Goal: Register for event/course

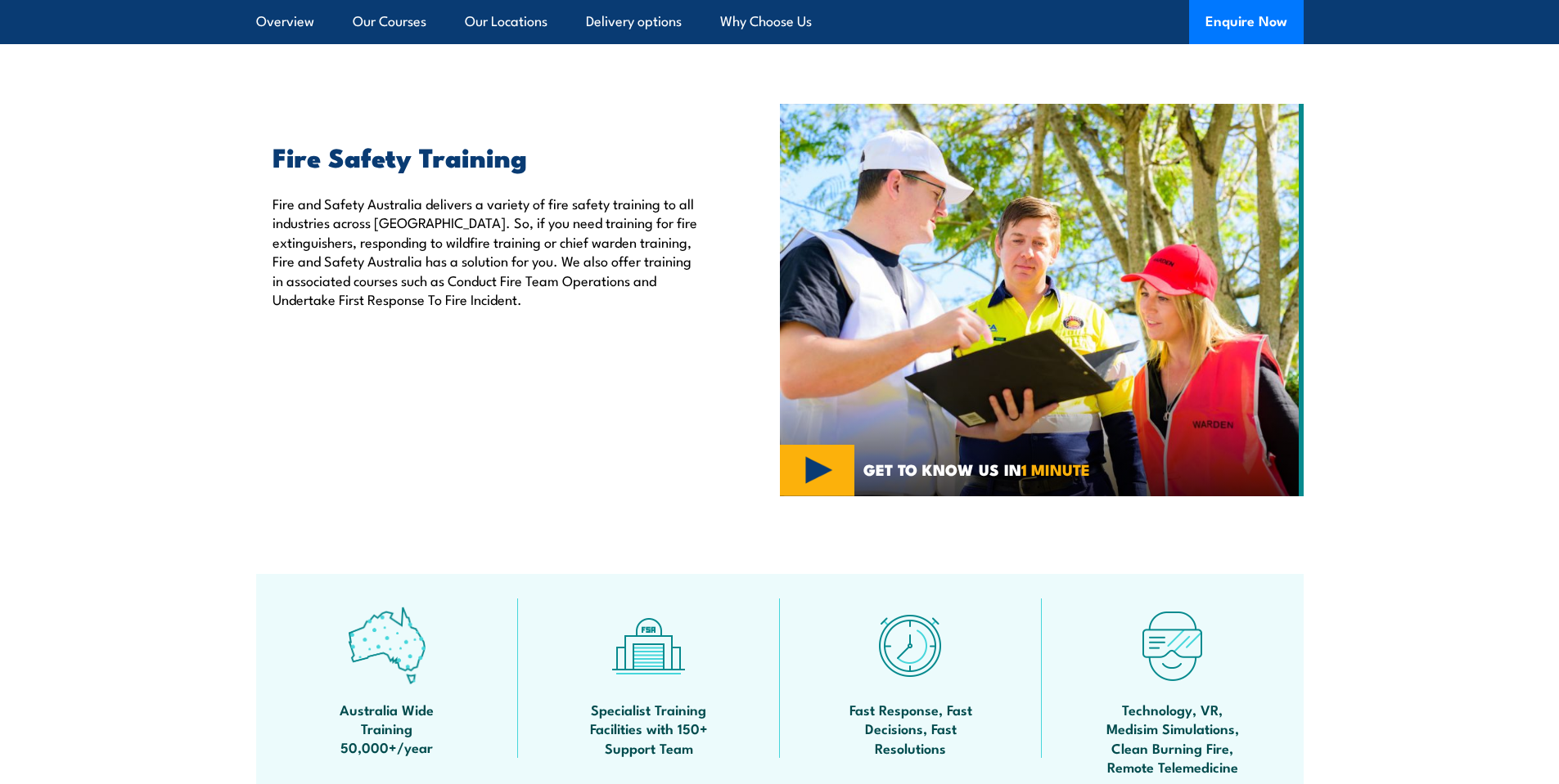
scroll to position [491, 0]
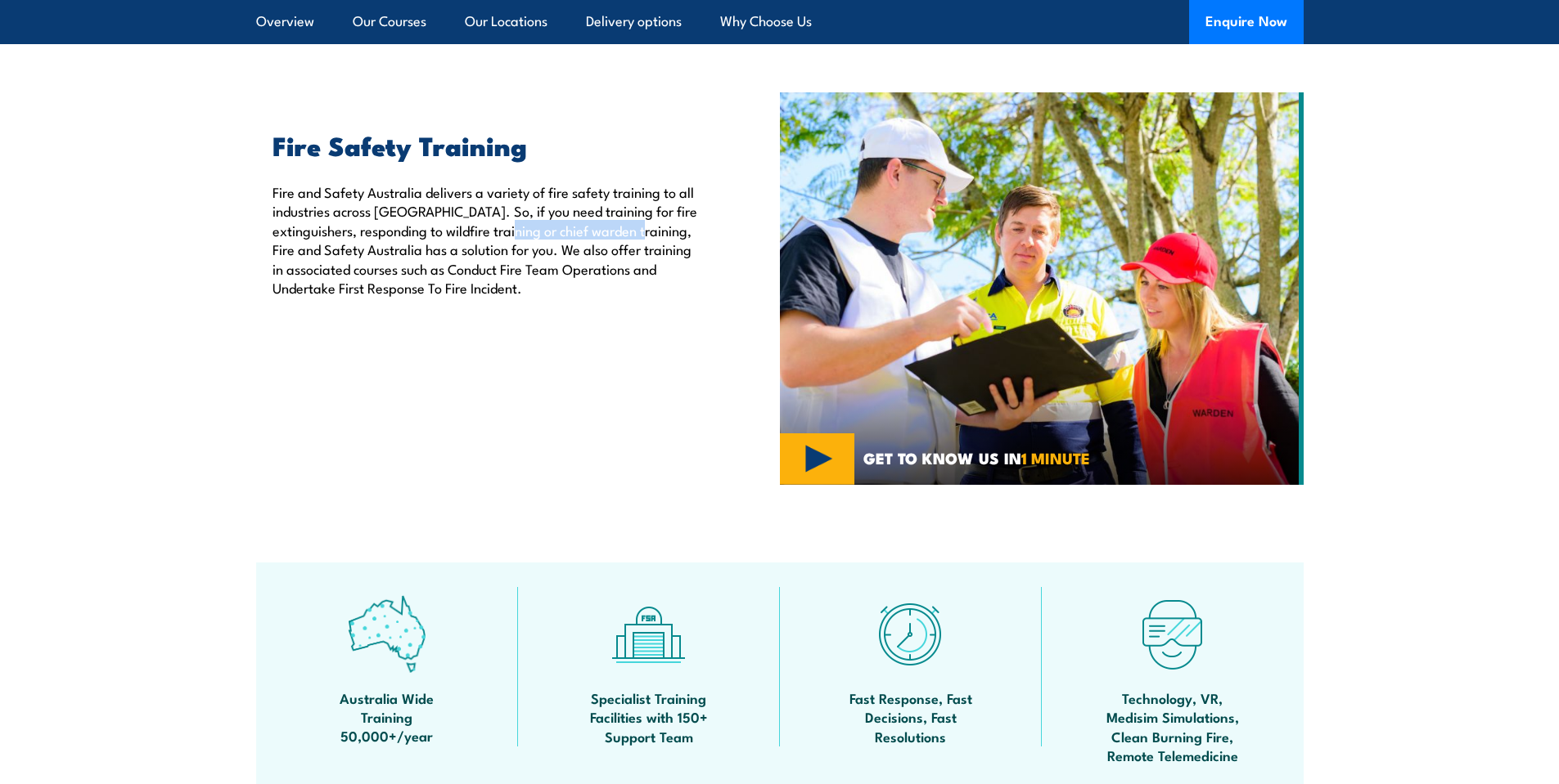
drag, startPoint x: 561, startPoint y: 232, endPoint x: 716, endPoint y: 230, distance: 155.0
click at [716, 230] on div "Fire Safety Training Fire and Safety [GEOGRAPHIC_DATA] delivers a variety of fi…" at bounding box center [518, 288] width 524 height 392
click at [593, 261] on p "Fire and Safety Australia delivers a variety of fire safety training to all ind…" at bounding box center [488, 239] width 432 height 115
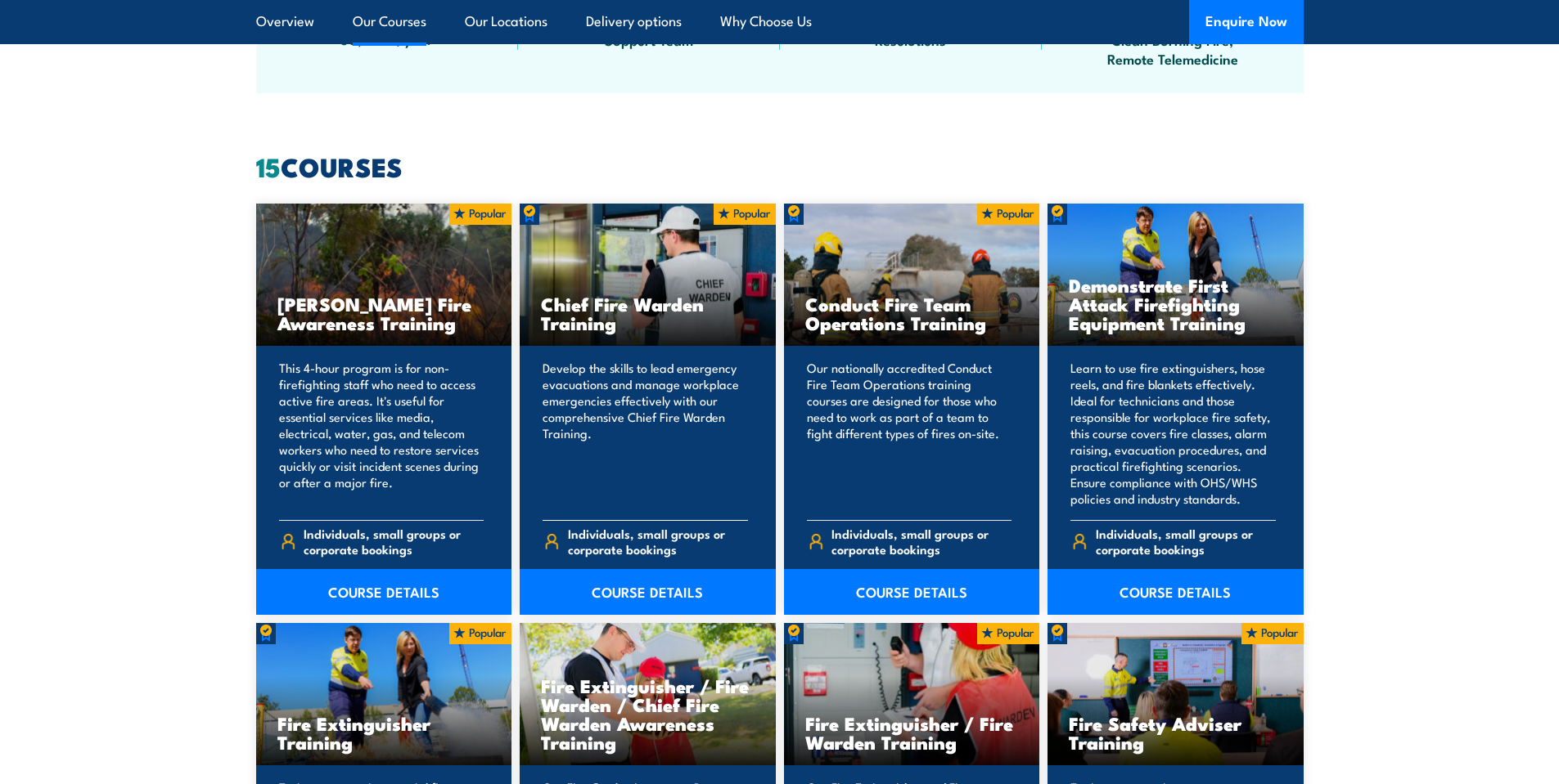
scroll to position [1227, 0]
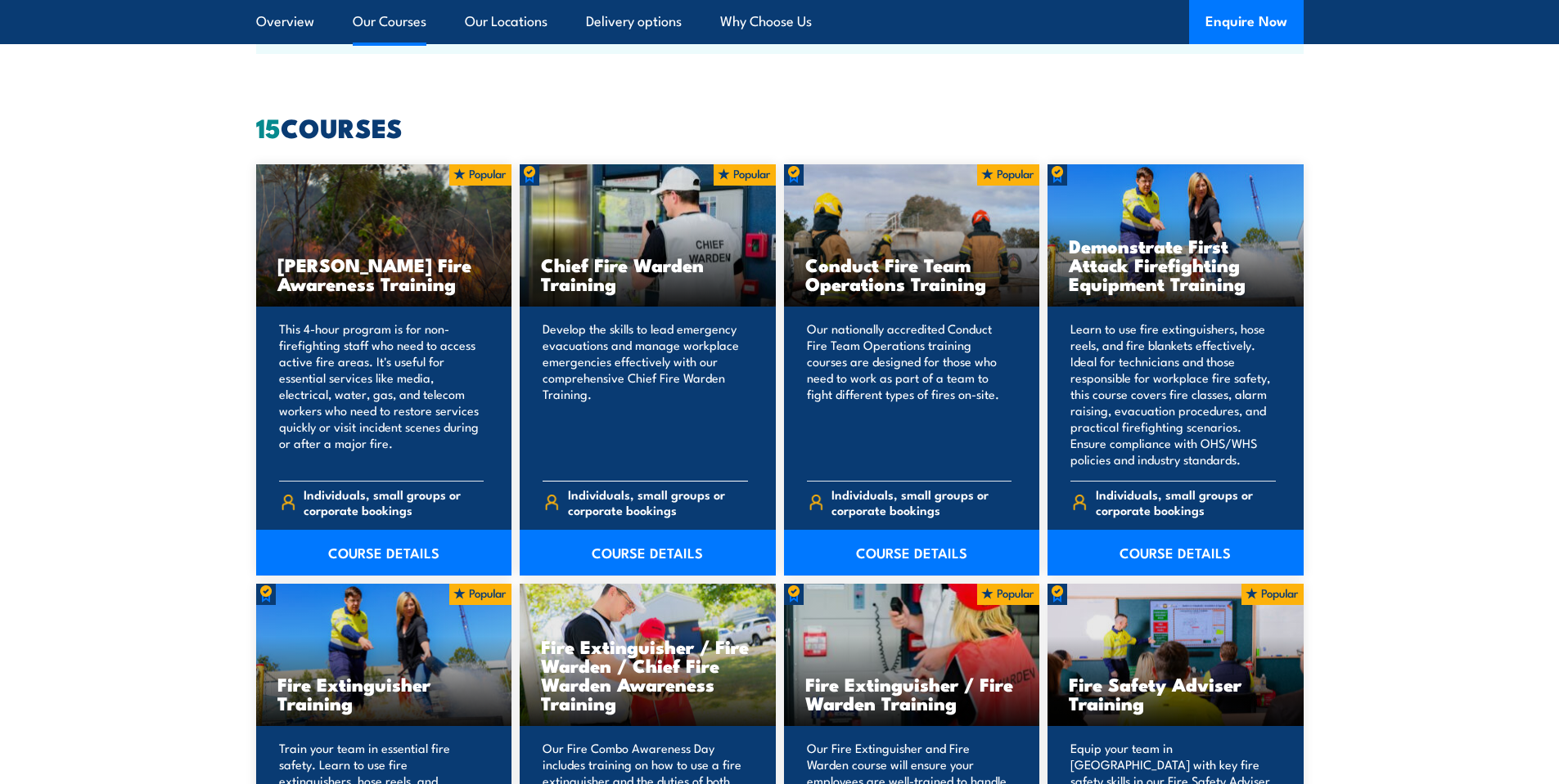
click at [626, 321] on p "Develop the skills to lead emergency evacuations and manage workplace emergenci…" at bounding box center [645, 393] width 206 height 147
click at [659, 259] on h3 "Chief Fire Warden Training" at bounding box center [647, 274] width 213 height 38
click at [671, 495] on span "Individuals, small groups or corporate bookings" at bounding box center [658, 501] width 180 height 31
click at [642, 549] on link "COURSE DETAILS" at bounding box center [647, 553] width 256 height 46
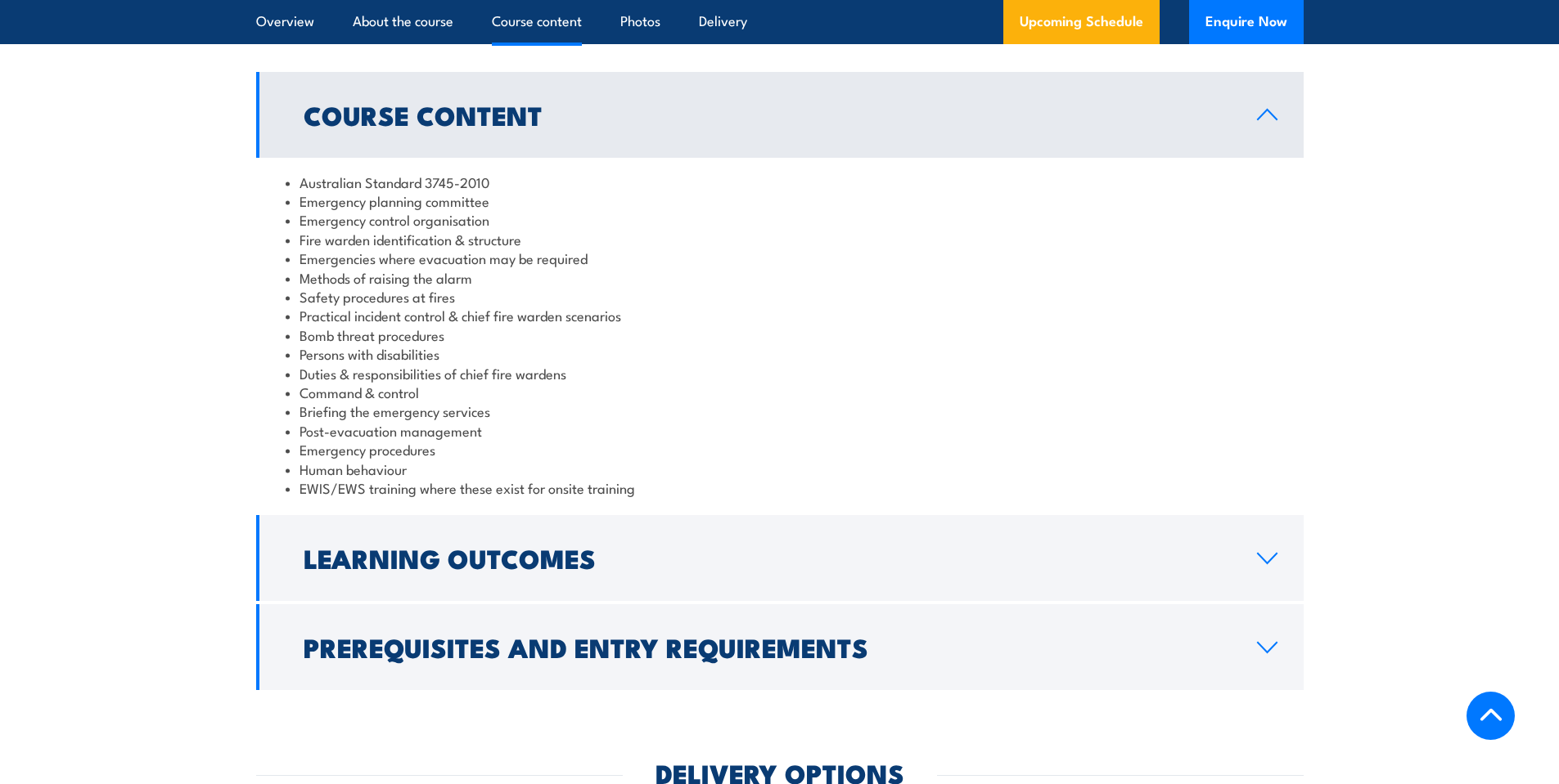
scroll to position [1554, 0]
